Goal: Task Accomplishment & Management: Manage account settings

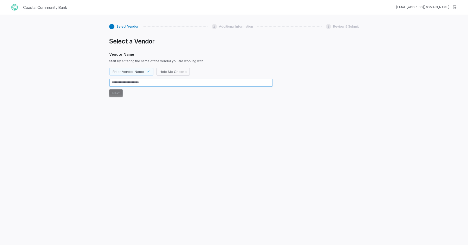
type textarea "*"
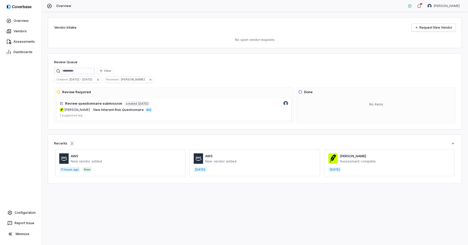
click at [22, 207] on div "Overview Vendors Assessments Dashboards Configuration Report Issue Minimize" at bounding box center [20, 122] width 41 height 245
click at [19, 211] on span "Configuration" at bounding box center [25, 212] width 21 height 4
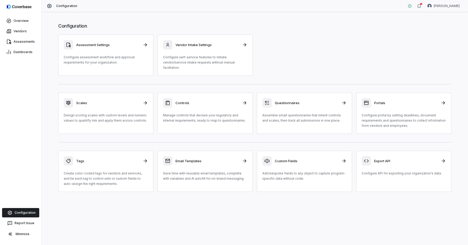
click at [443, 10] on div "Configuration [PERSON_NAME]" at bounding box center [255, 6] width 426 height 12
click at [437, 5] on html "Overview Vendors Assessments Dashboards Configuration Report Issue Minimize Con…" at bounding box center [234, 122] width 468 height 245
click at [436, 28] on div "Organization" at bounding box center [441, 27] width 40 height 8
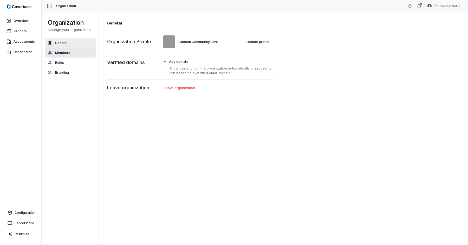
click at [68, 49] on button "Members" at bounding box center [70, 52] width 51 height 9
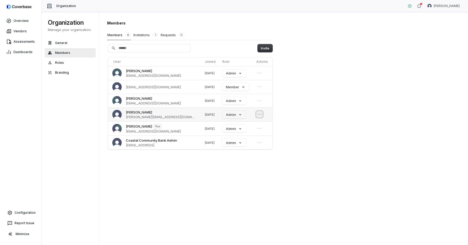
click at [257, 115] on icon "Open menu" at bounding box center [259, 113] width 5 height 5
click at [257, 115] on icon "Close menu" at bounding box center [259, 113] width 5 height 5
click at [141, 34] on button "Invitations 1" at bounding box center [145, 35] width 25 height 10
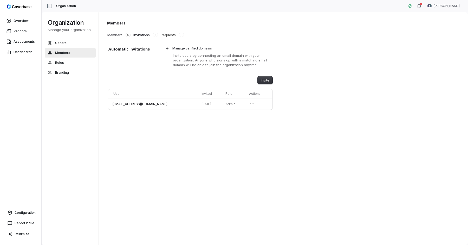
click at [113, 36] on button "Members 6" at bounding box center [119, 35] width 24 height 10
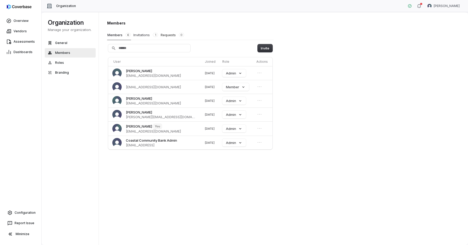
click at [143, 34] on button "Invitations 1" at bounding box center [145, 35] width 25 height 10
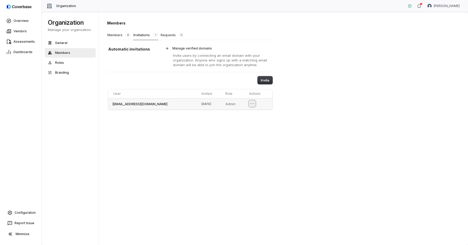
click at [253, 102] on button "Open menu" at bounding box center [252, 103] width 6 height 6
click at [220, 83] on div "Invite" at bounding box center [190, 80] width 166 height 8
click at [58, 66] on button "Roles" at bounding box center [70, 62] width 51 height 9
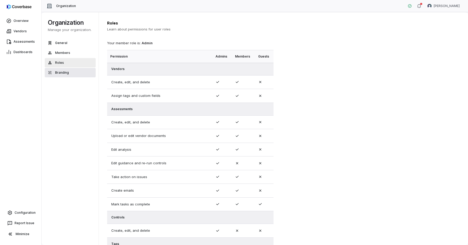
click at [72, 69] on button "Branding" at bounding box center [70, 72] width 51 height 9
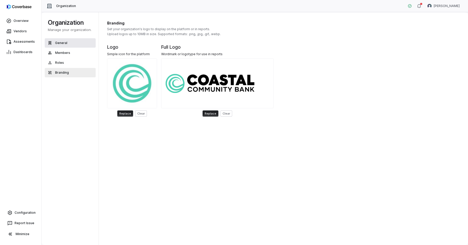
click at [71, 45] on button "General" at bounding box center [70, 42] width 51 height 9
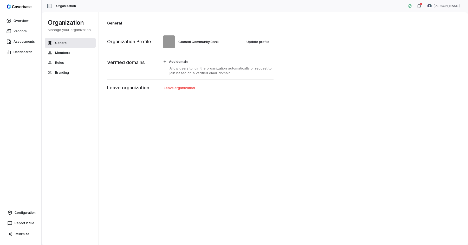
click at [73, 40] on button "General" at bounding box center [70, 42] width 51 height 9
click at [68, 40] on button "General" at bounding box center [70, 42] width 51 height 9
